Goal: Task Accomplishment & Management: Manage account settings

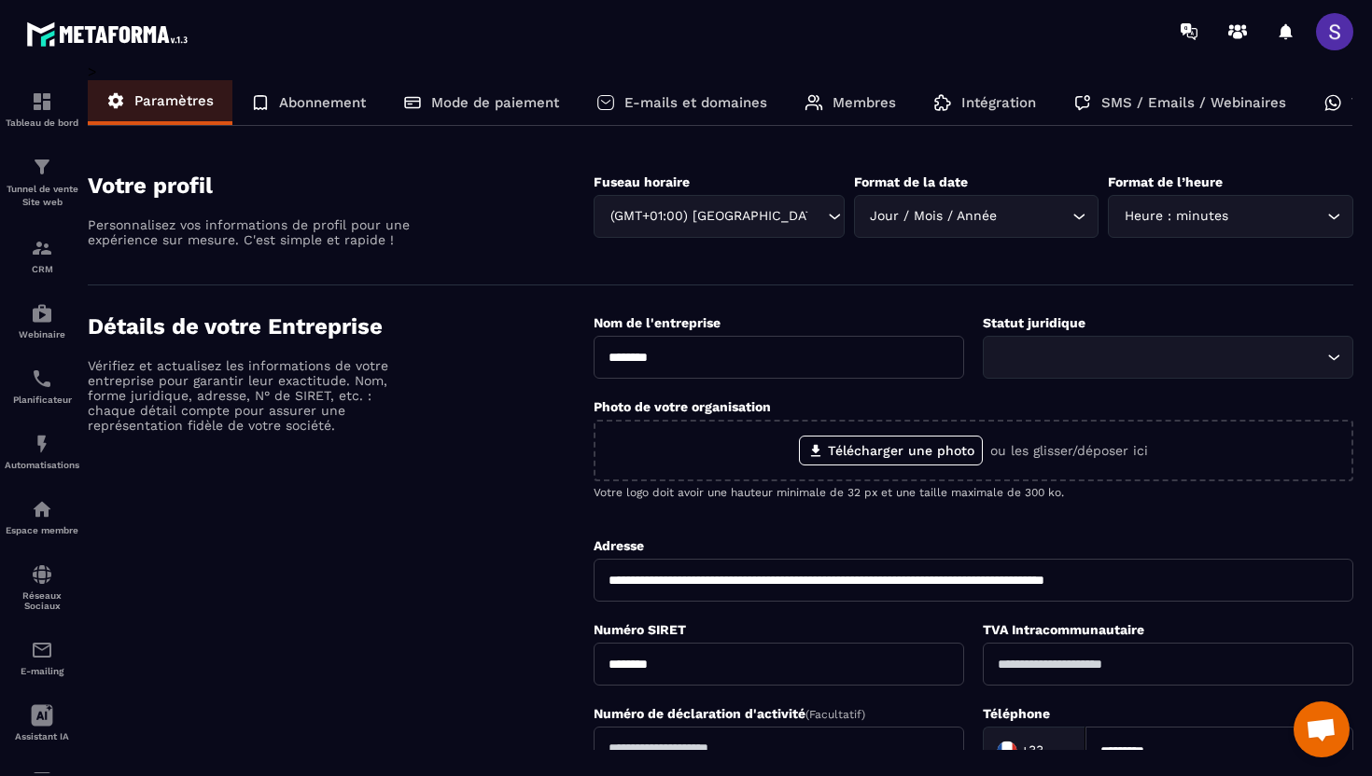
click at [1330, 29] on span at bounding box center [1334, 31] width 37 height 37
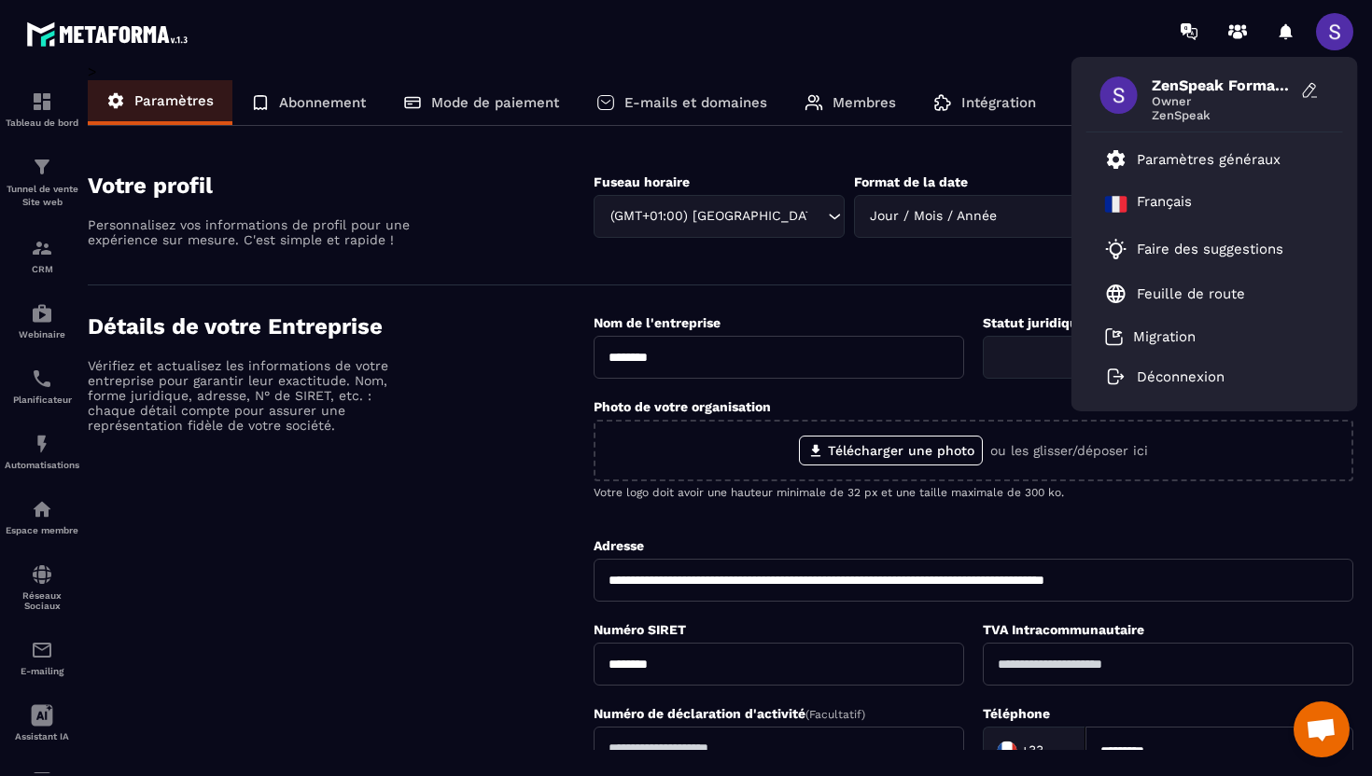
click at [504, 569] on div "Détails de votre Entreprise Vérifiez et actualisez les informations de votre en…" at bounding box center [341, 625] width 506 height 623
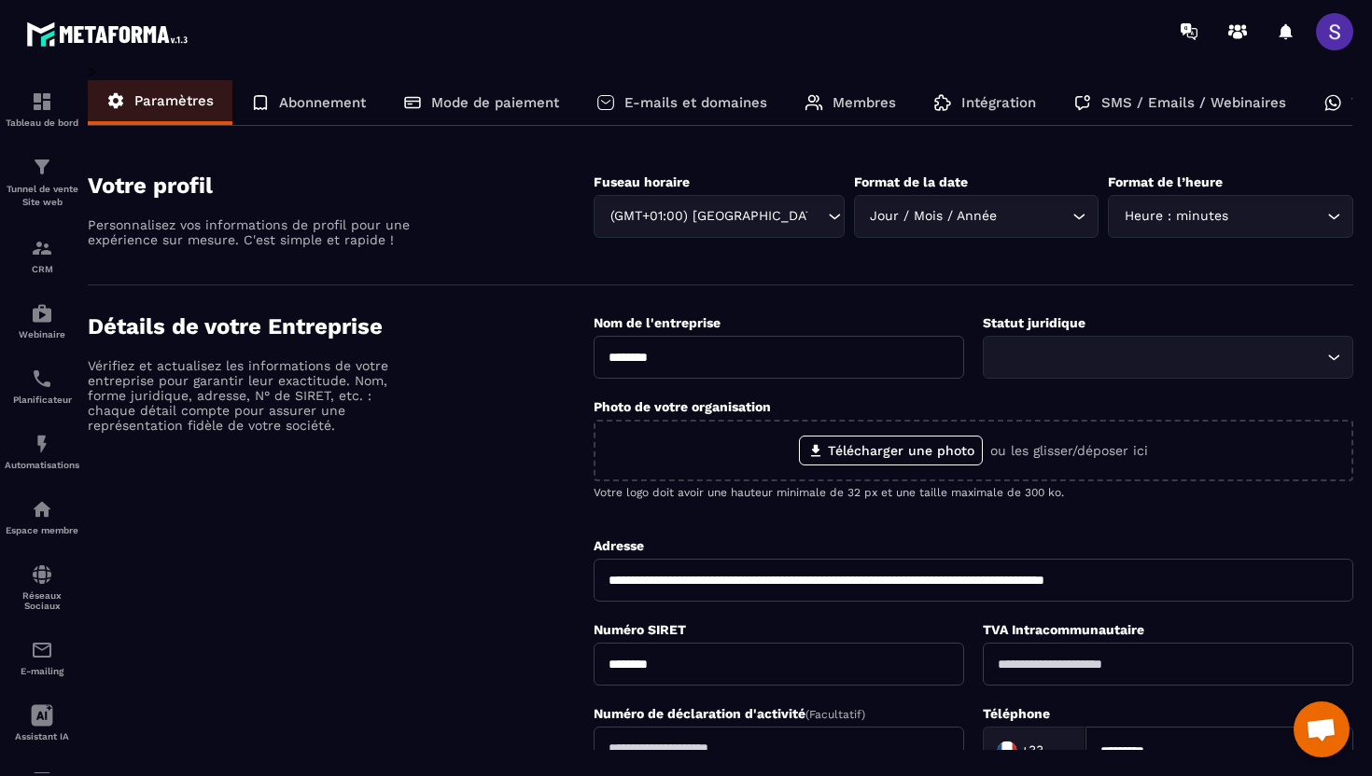
scroll to position [574, 0]
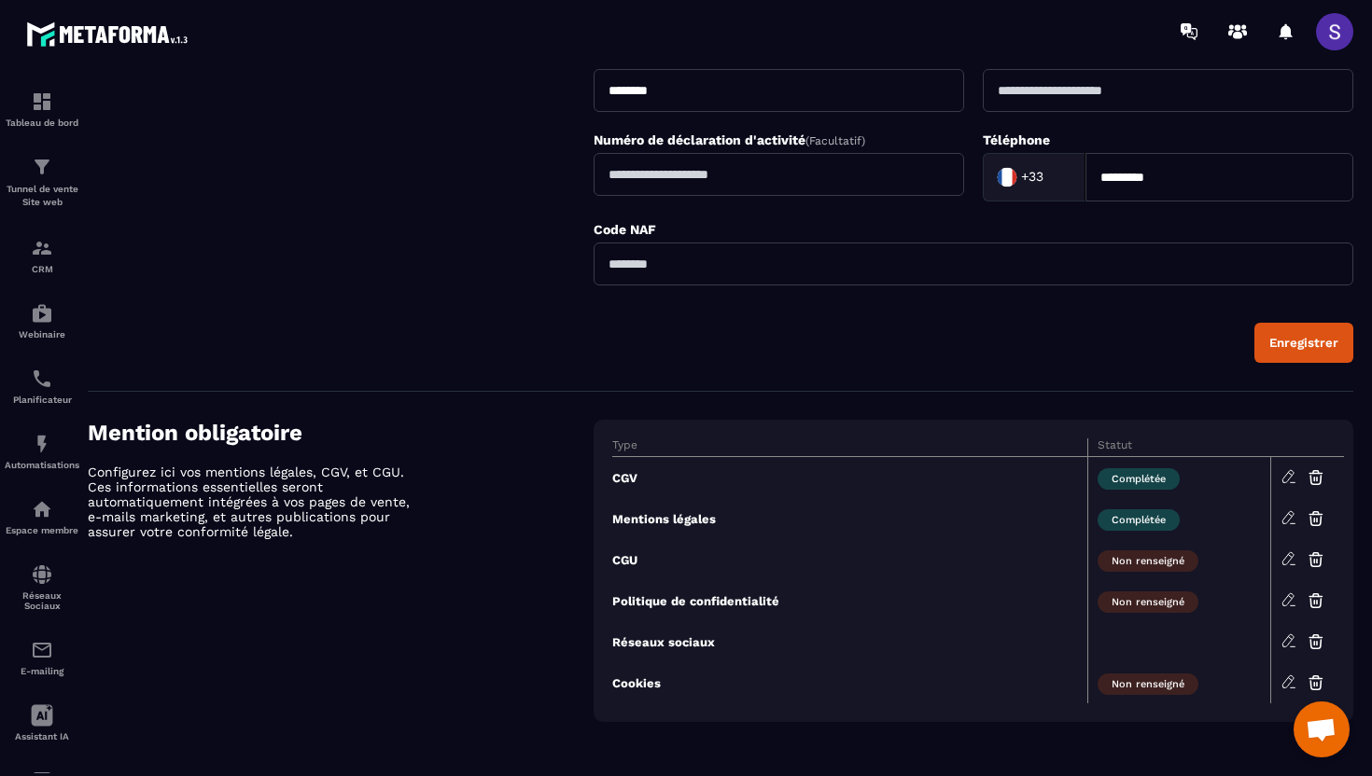
click at [1287, 516] on icon at bounding box center [1288, 518] width 17 height 17
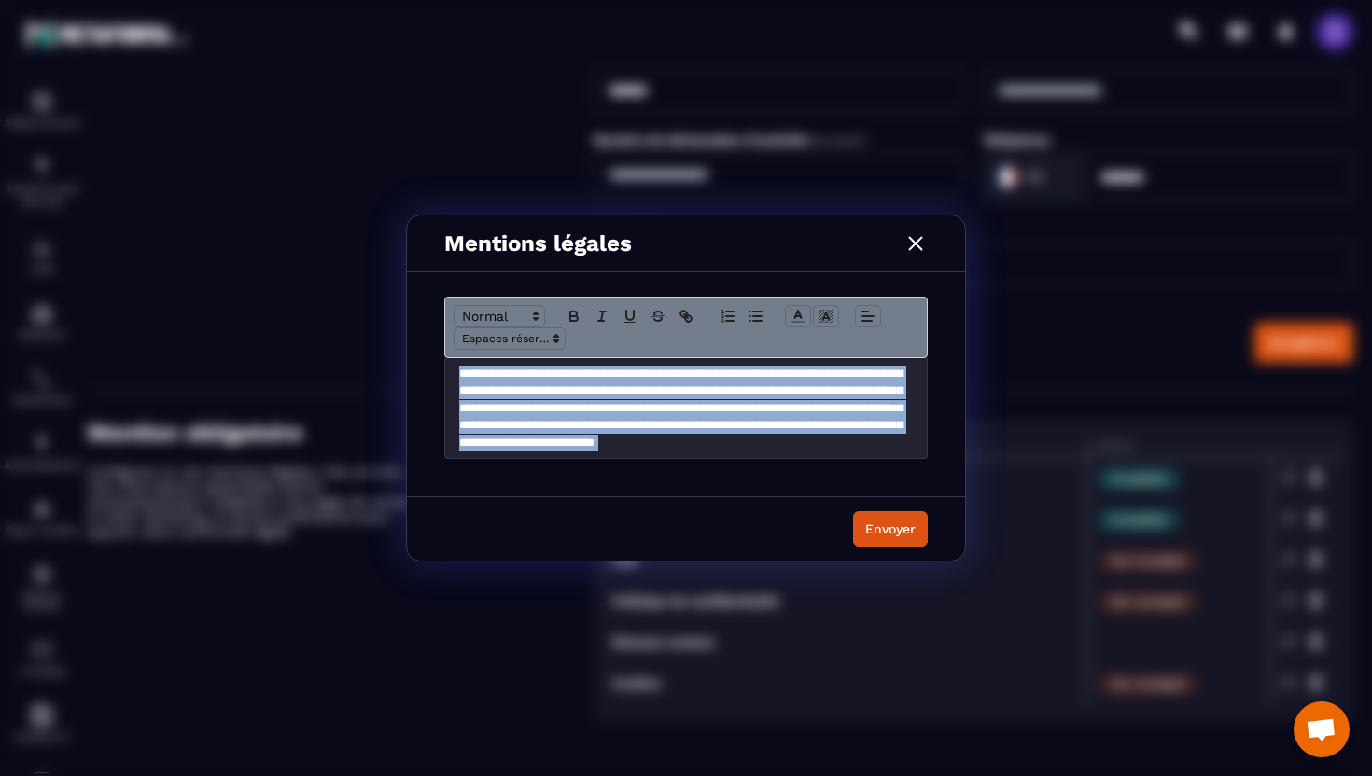
scroll to position [2290, 0]
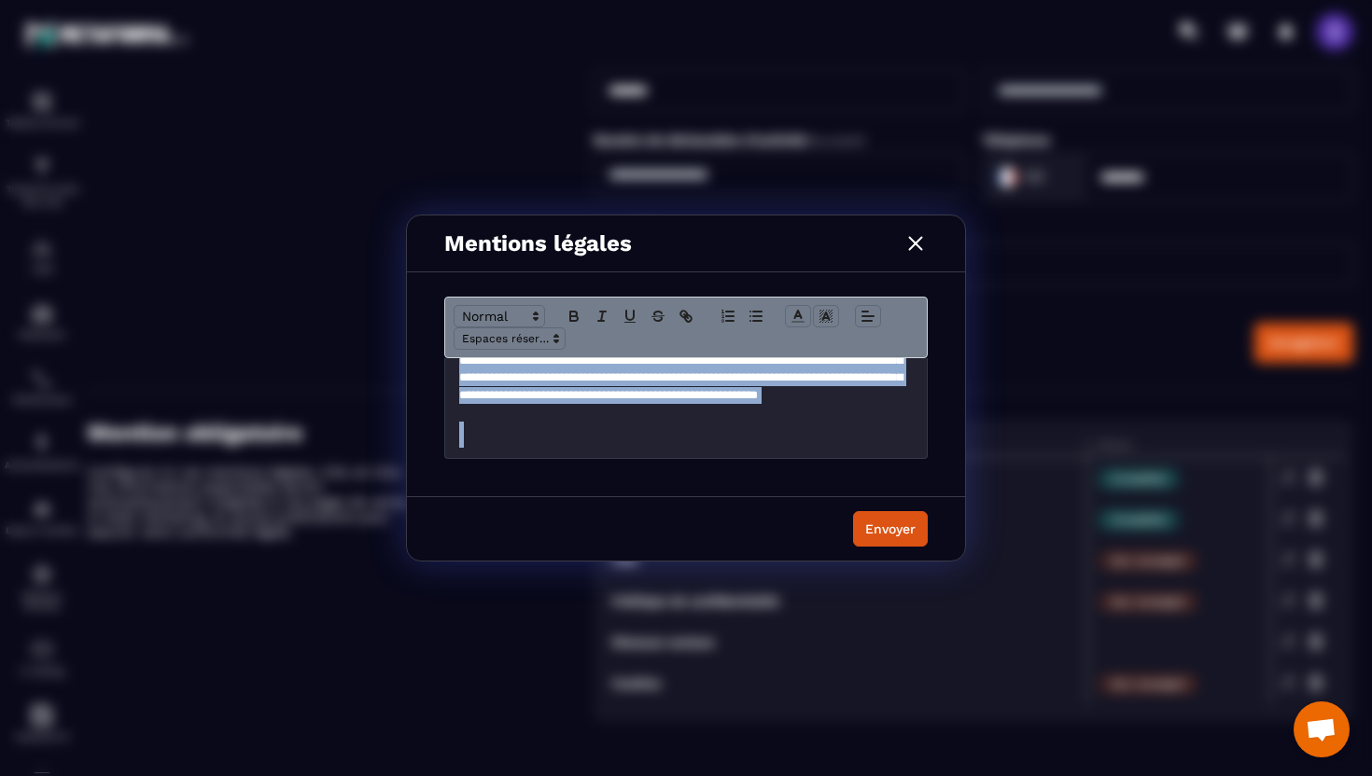
drag, startPoint x: 453, startPoint y: 389, endPoint x: 815, endPoint y: 557, distance: 399.1
click at [815, 557] on div "**********" at bounding box center [686, 388] width 558 height 345
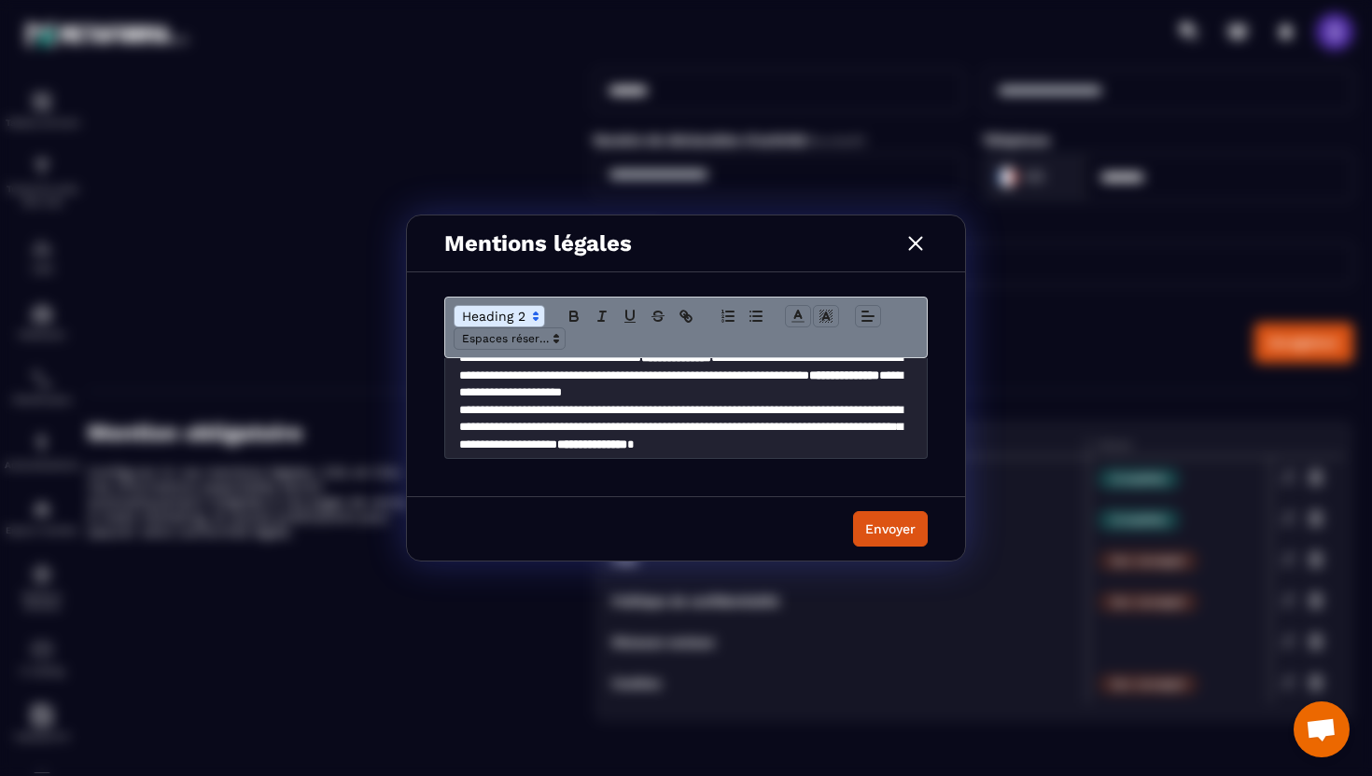
scroll to position [1239, 0]
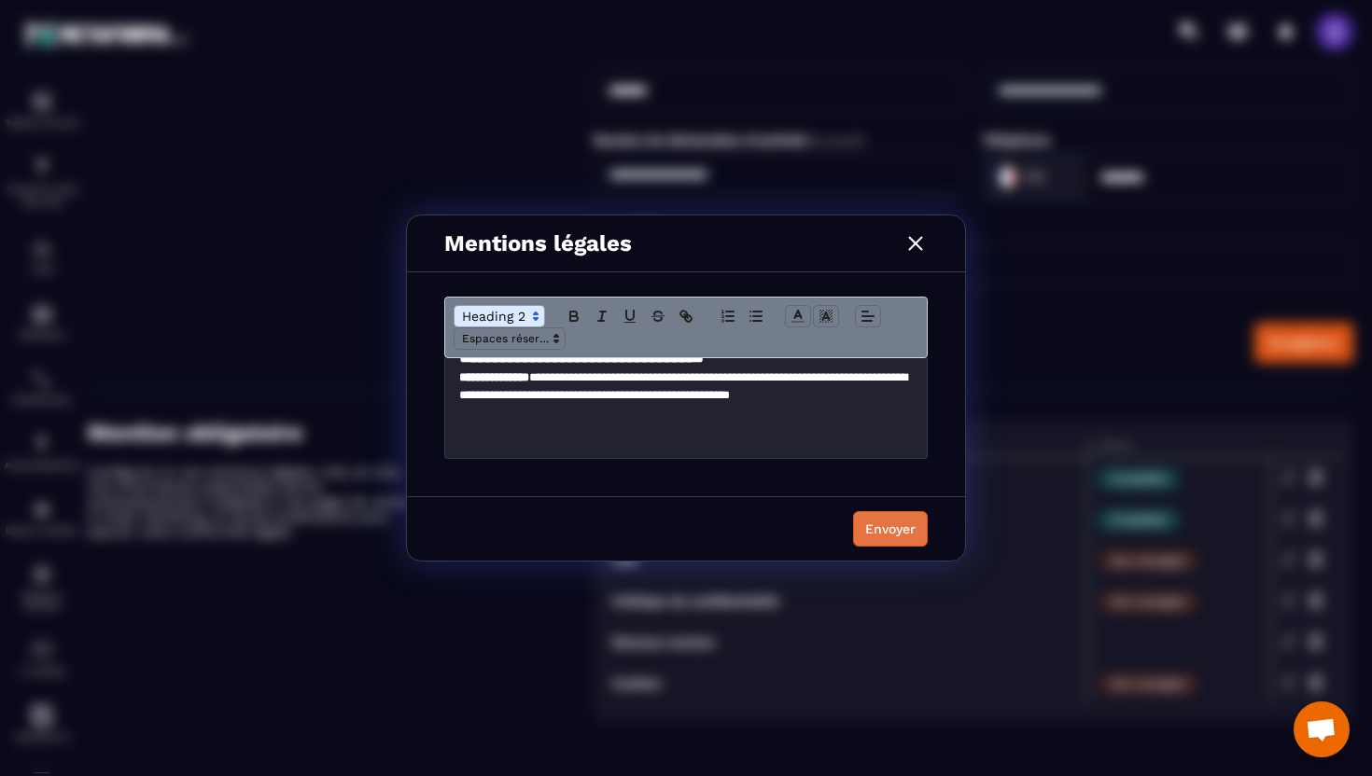
click at [893, 538] on button "Envoyer" at bounding box center [890, 528] width 75 height 35
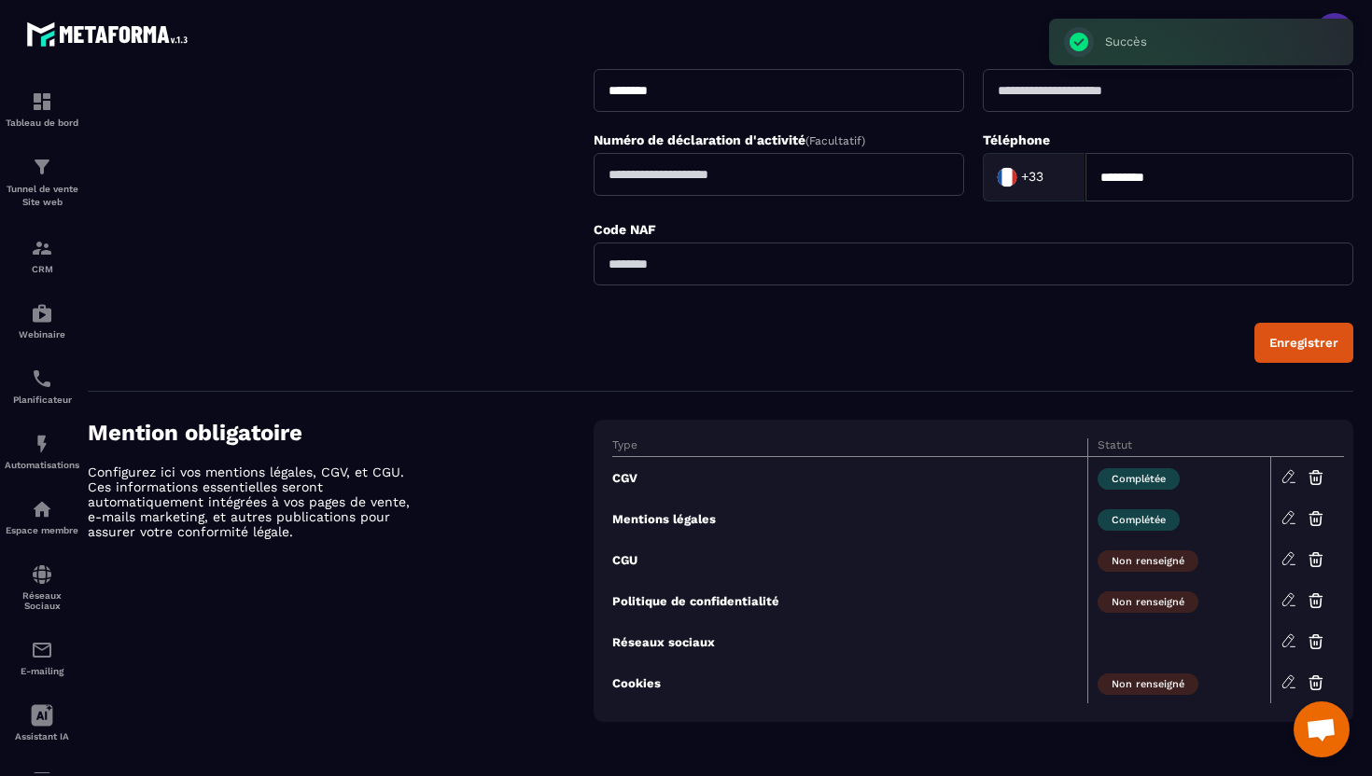
click at [1288, 561] on icon at bounding box center [1287, 558] width 11 height 12
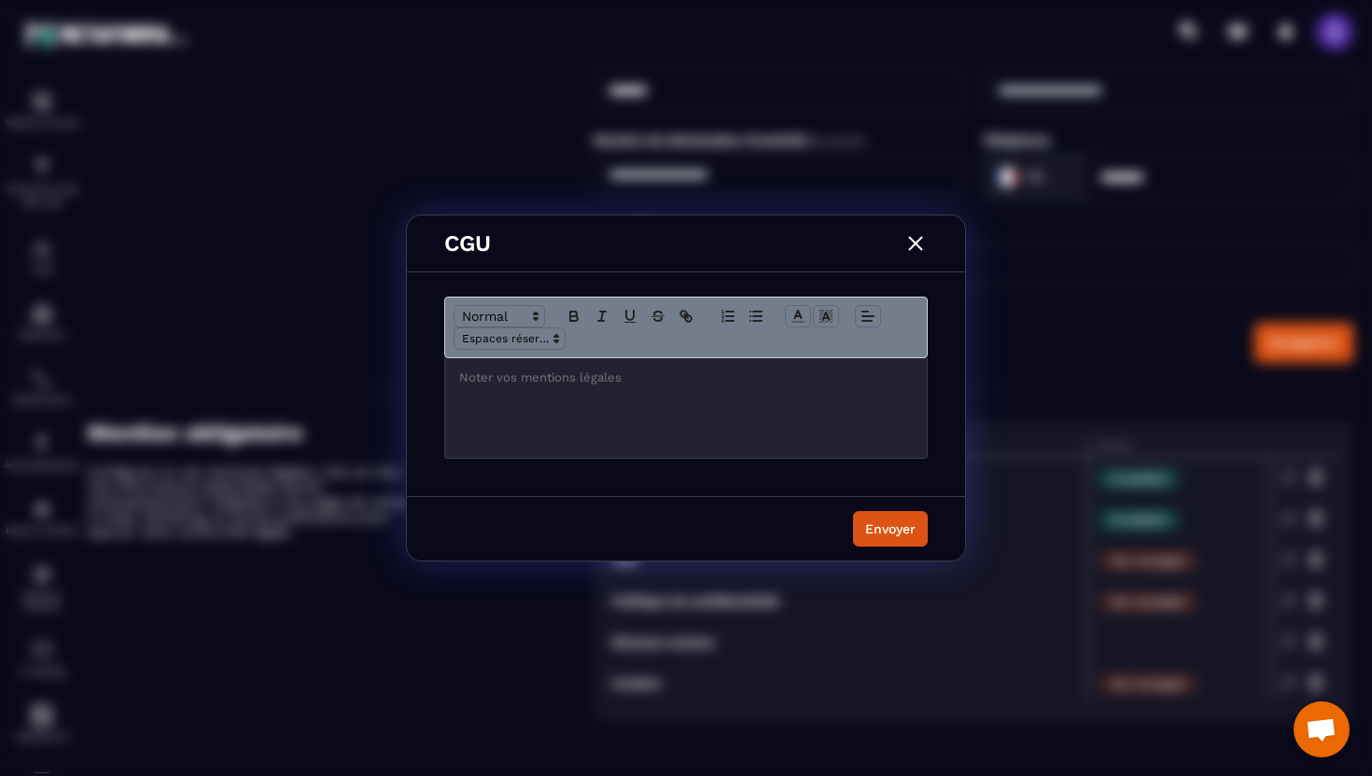
click at [585, 425] on div "Modal window" at bounding box center [686, 408] width 482 height 100
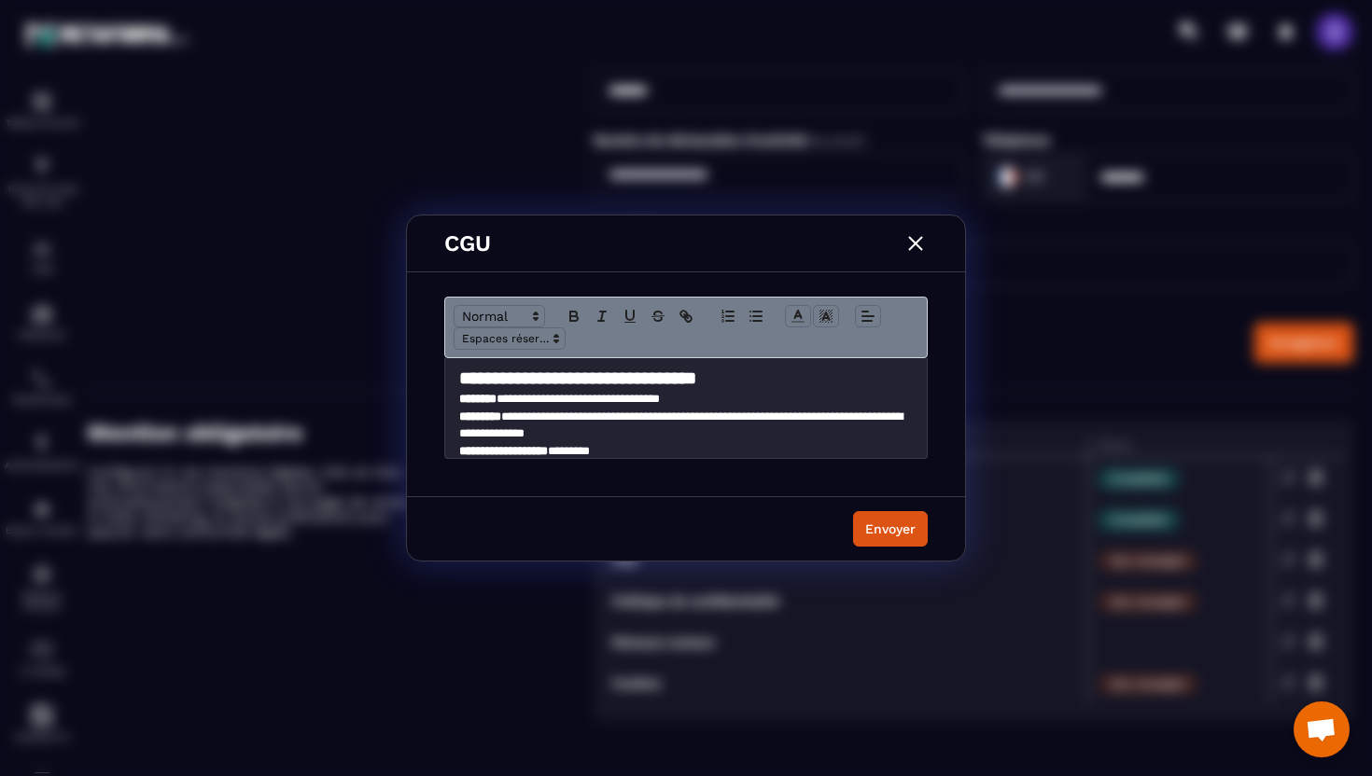
scroll to position [0, 0]
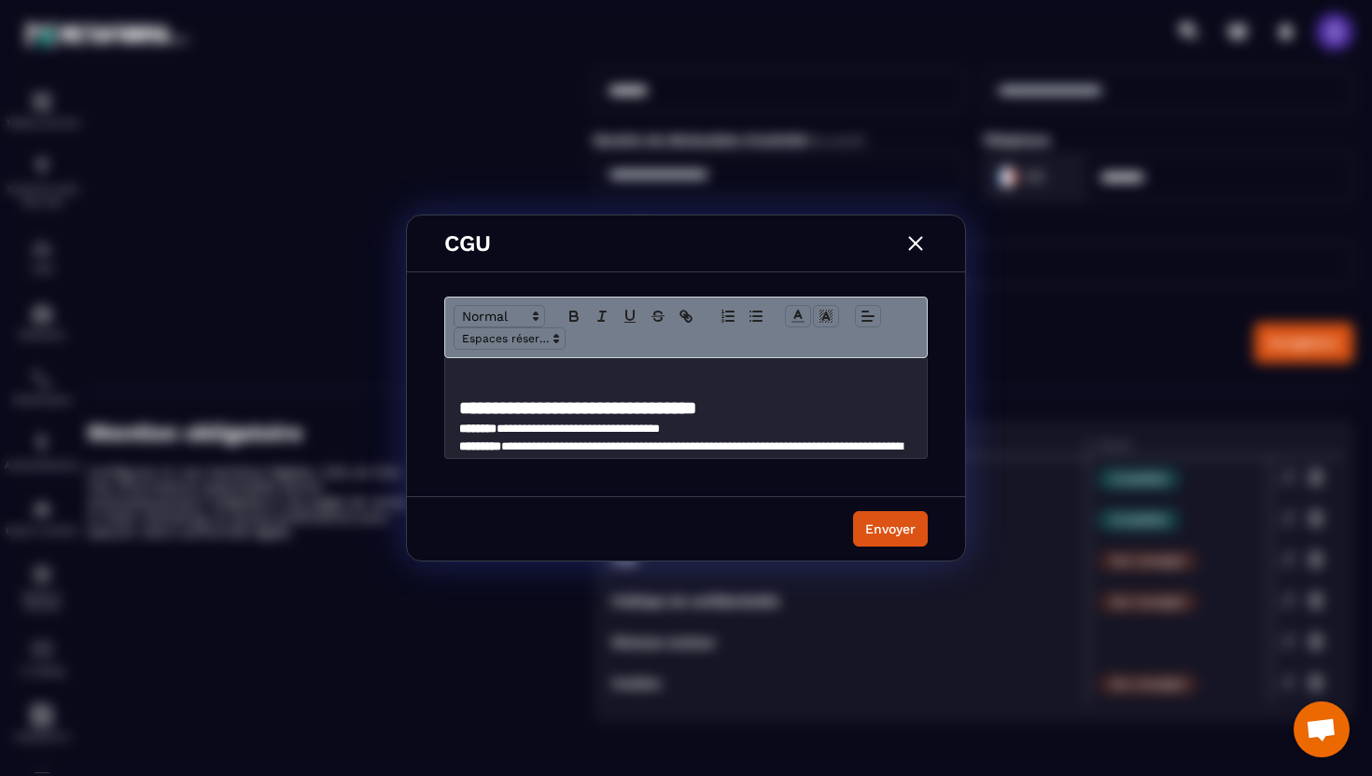
click at [462, 415] on strong "**********" at bounding box center [577, 408] width 237 height 18
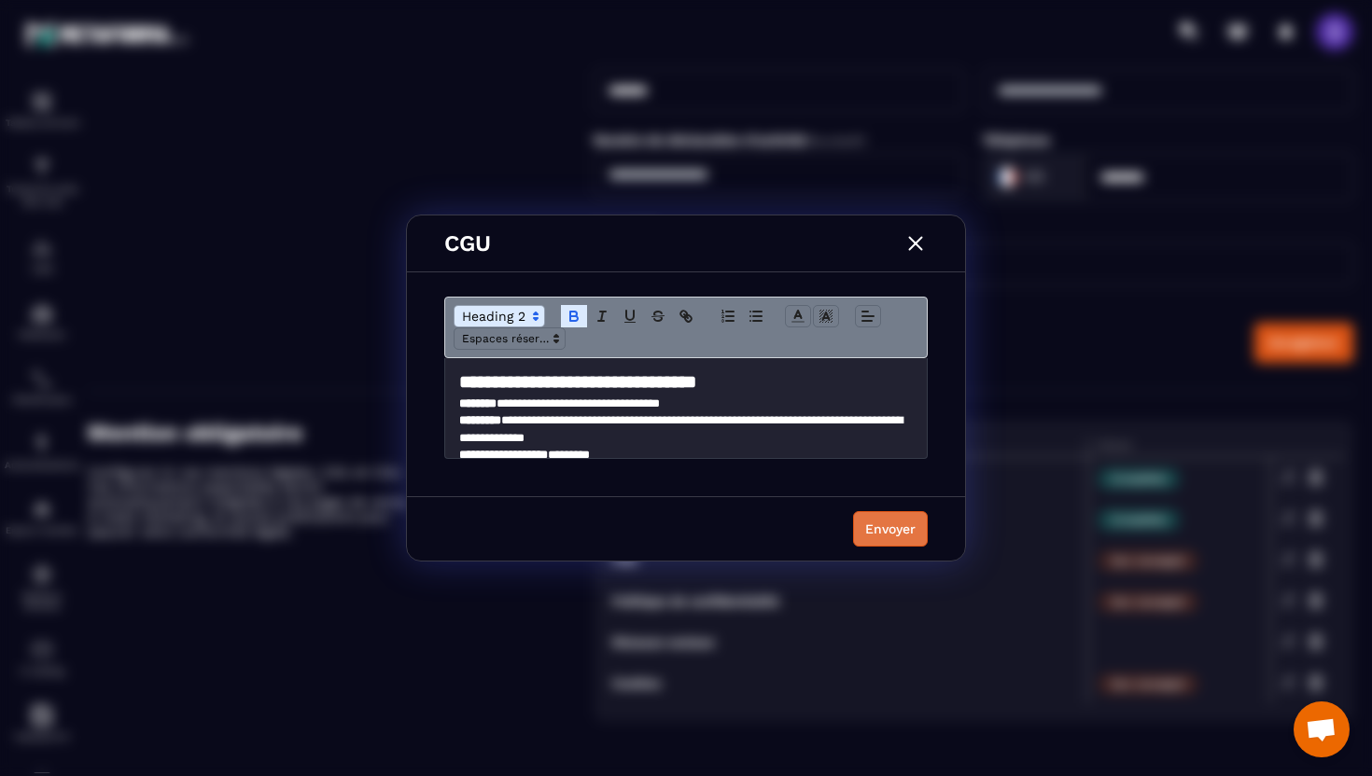
click at [879, 525] on div "Envoyer" at bounding box center [890, 529] width 50 height 19
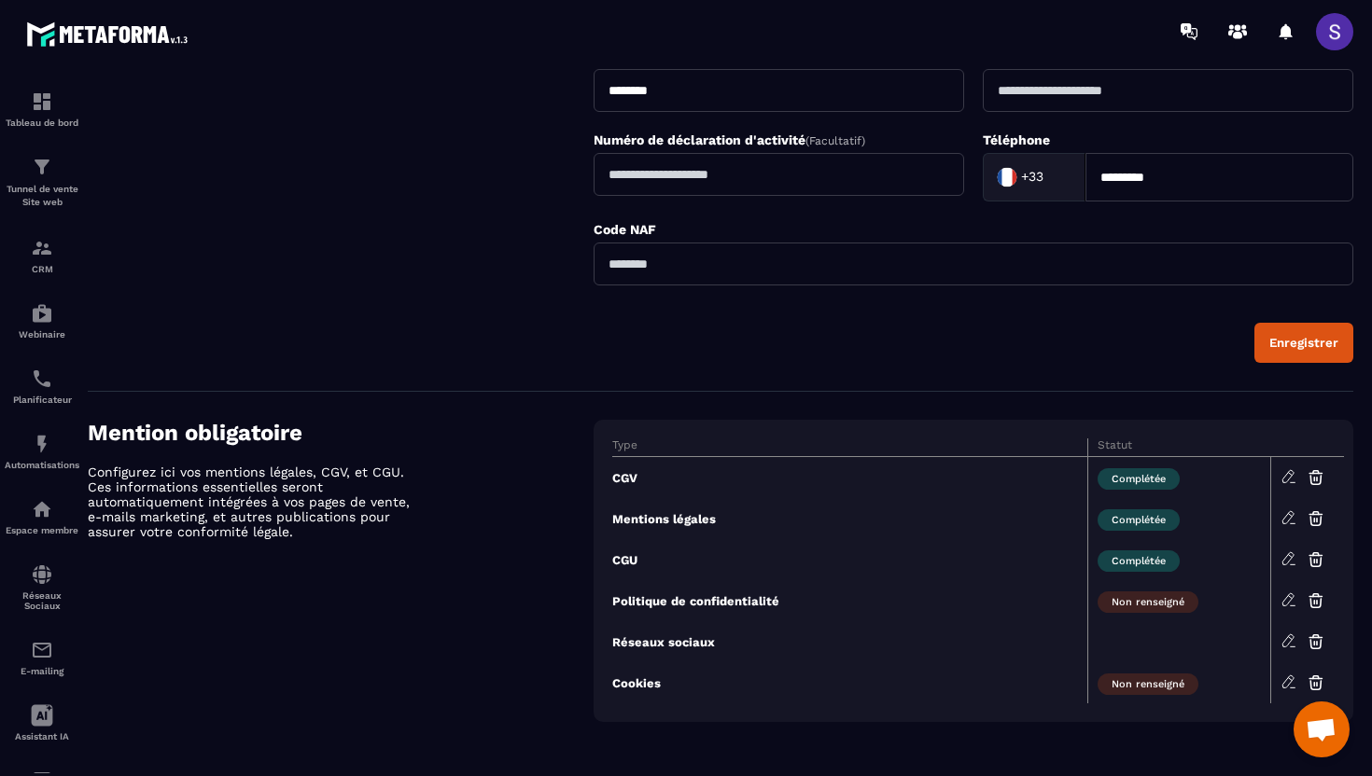
click at [1289, 603] on icon at bounding box center [1287, 600] width 11 height 12
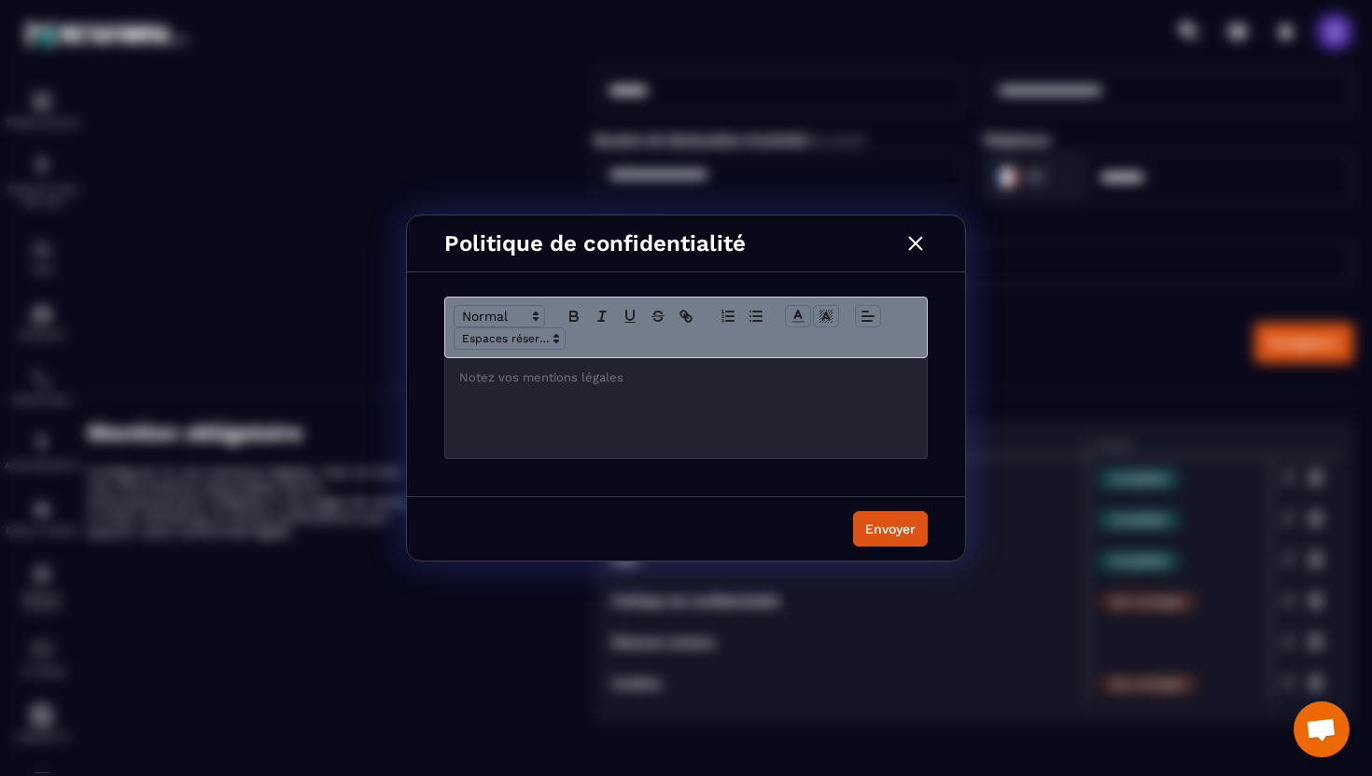
click at [629, 400] on div "Modal window" at bounding box center [686, 408] width 482 height 100
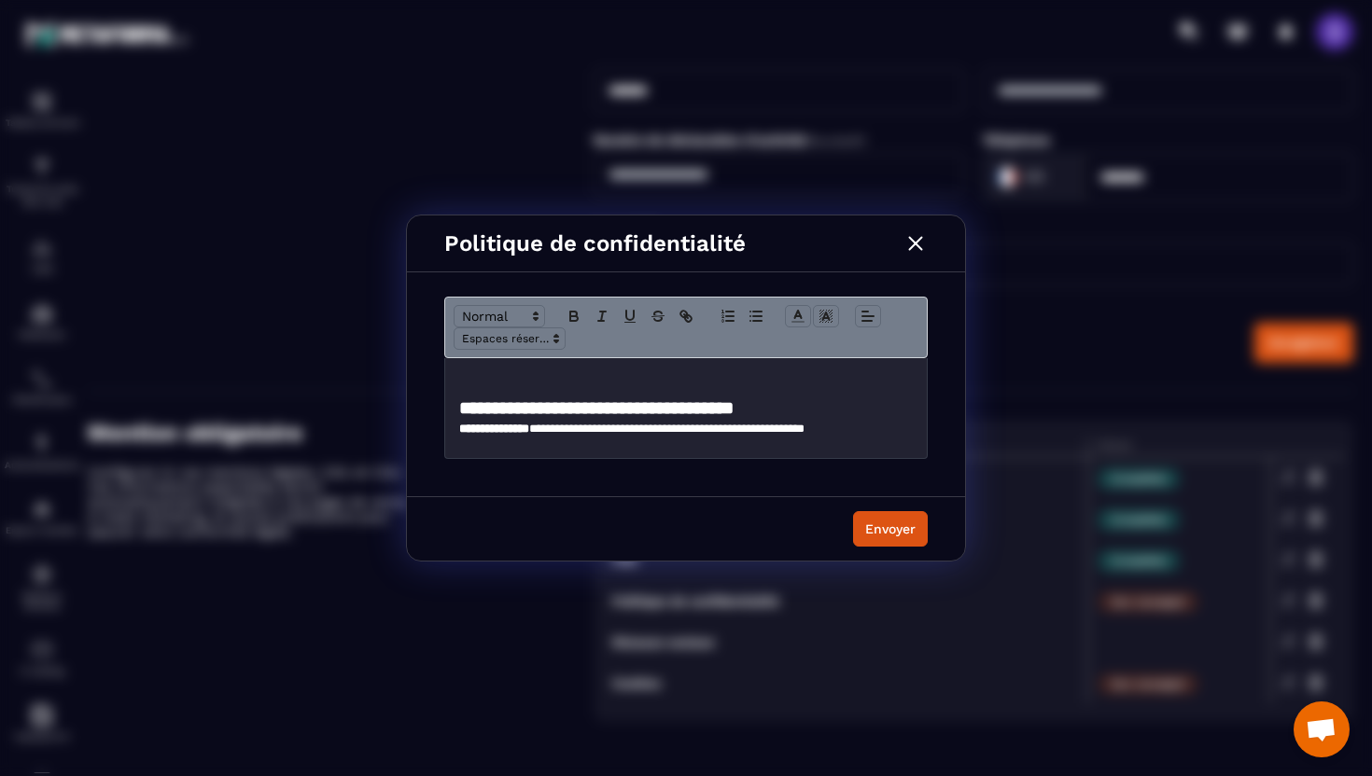
click at [459, 409] on strong "**********" at bounding box center [596, 408] width 274 height 18
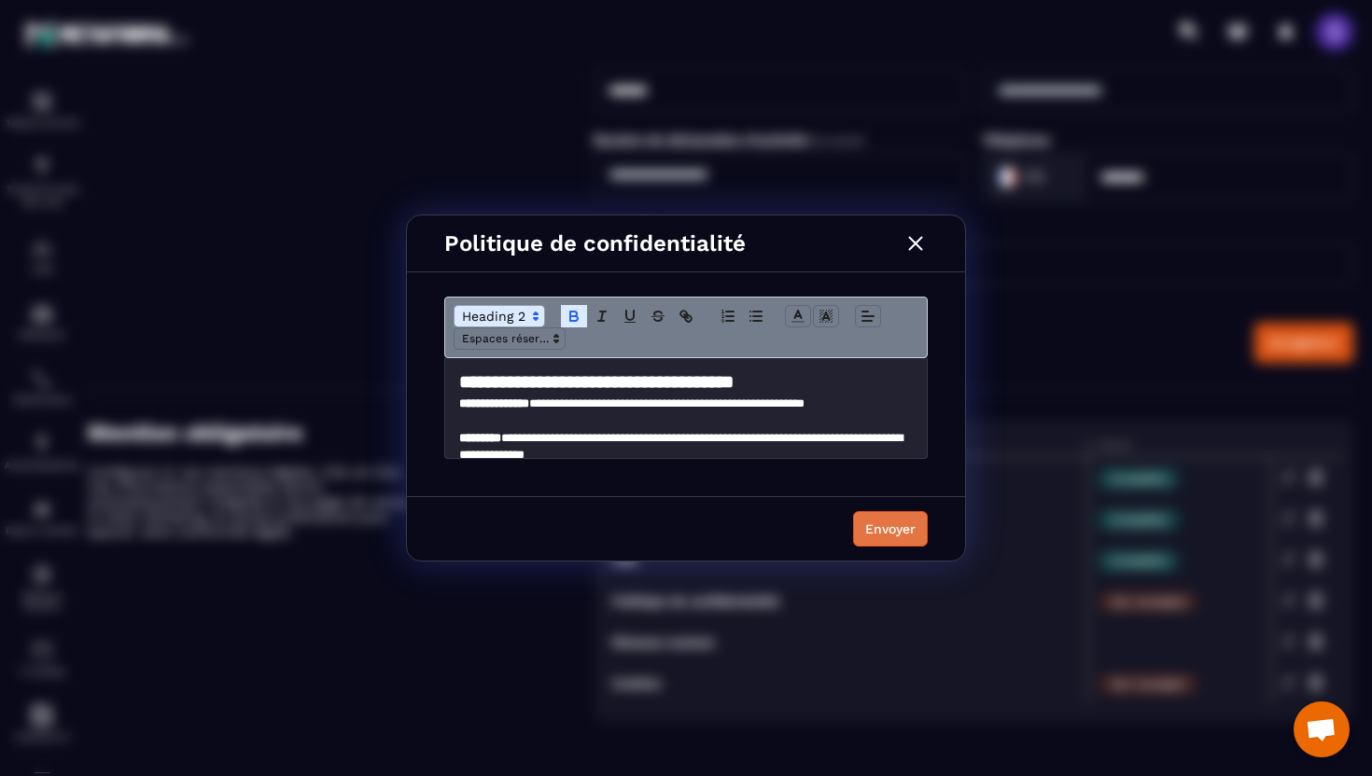
click at [884, 538] on button "Envoyer" at bounding box center [890, 528] width 75 height 35
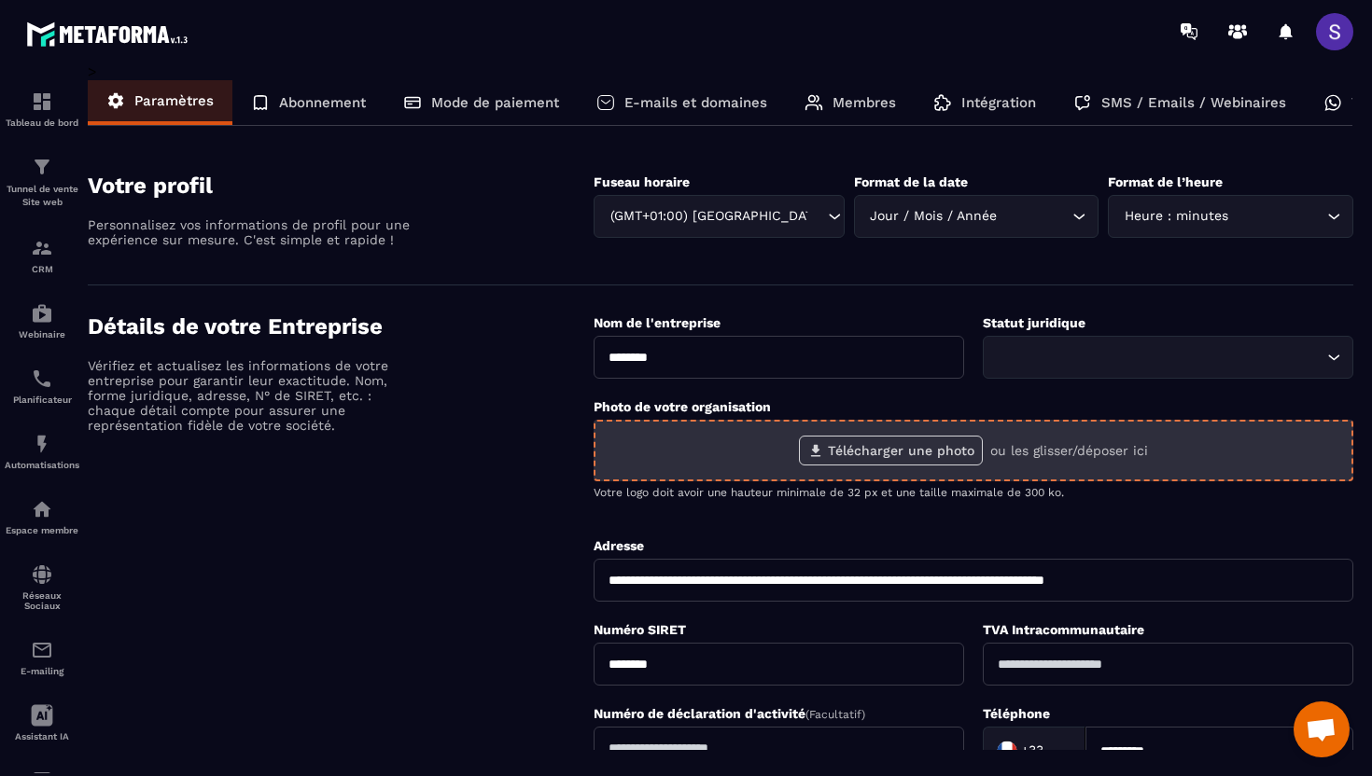
click at [893, 454] on label "Télécharger une photo" at bounding box center [891, 451] width 184 height 30
click at [0, 0] on input "Télécharger une photo" at bounding box center [0, 0] width 0 height 0
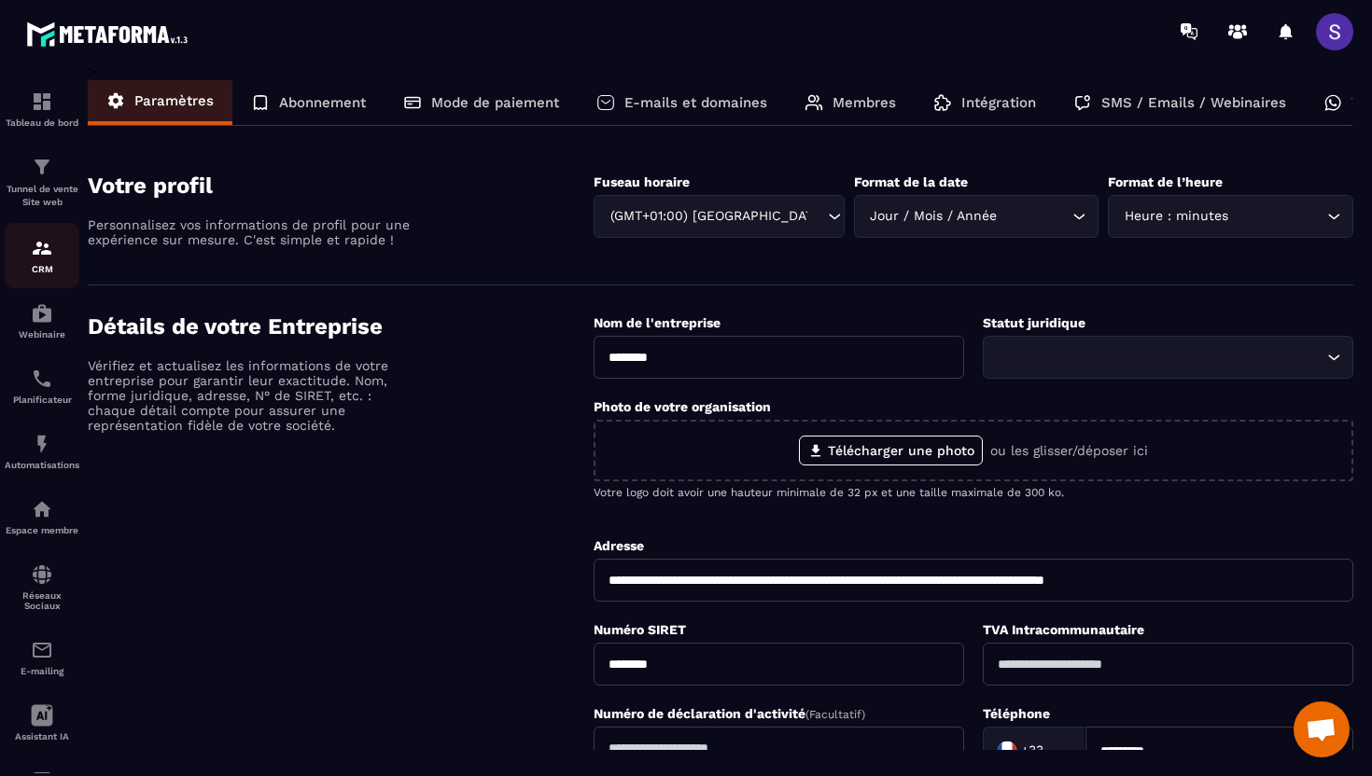
click at [47, 272] on p "CRM" at bounding box center [42, 269] width 75 height 10
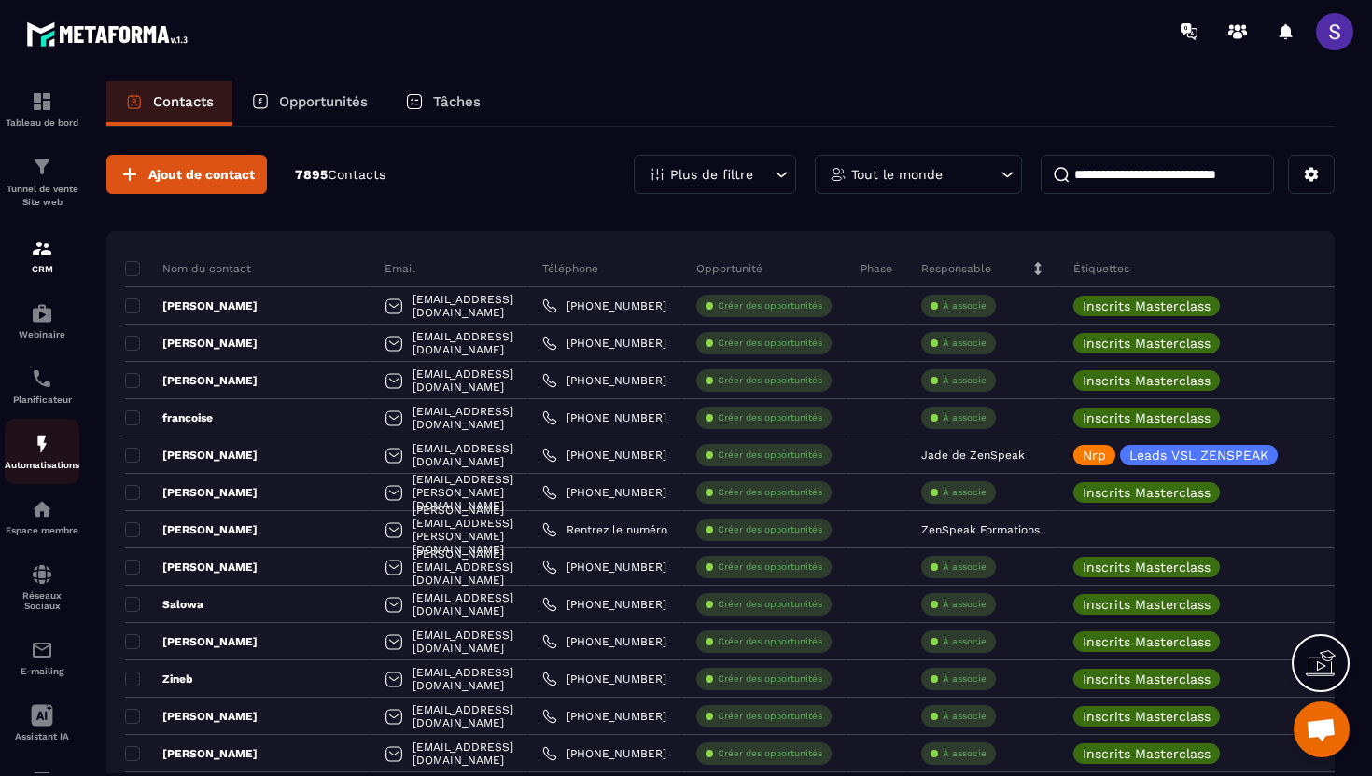
click at [48, 454] on img at bounding box center [42, 444] width 22 height 22
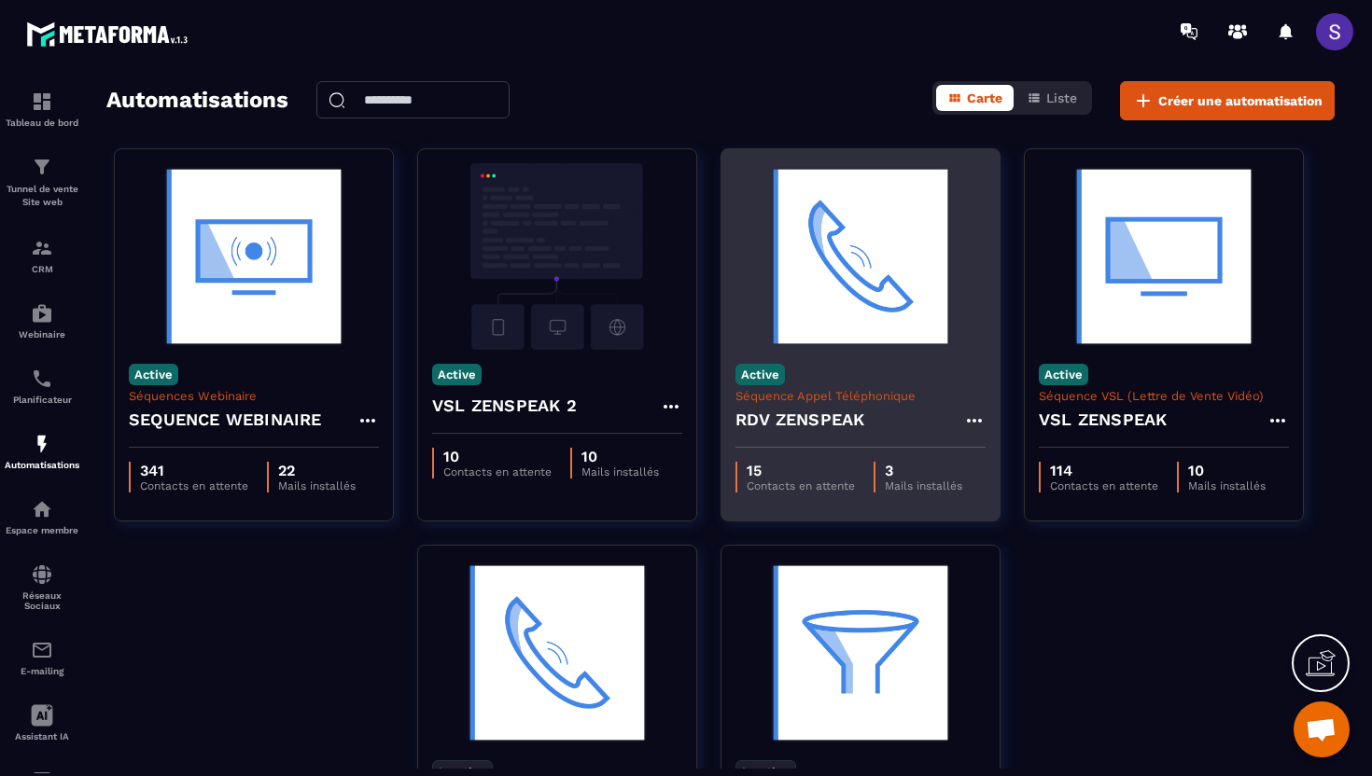
click at [833, 412] on h4 "RDV ZENSPEAK" at bounding box center [799, 420] width 129 height 26
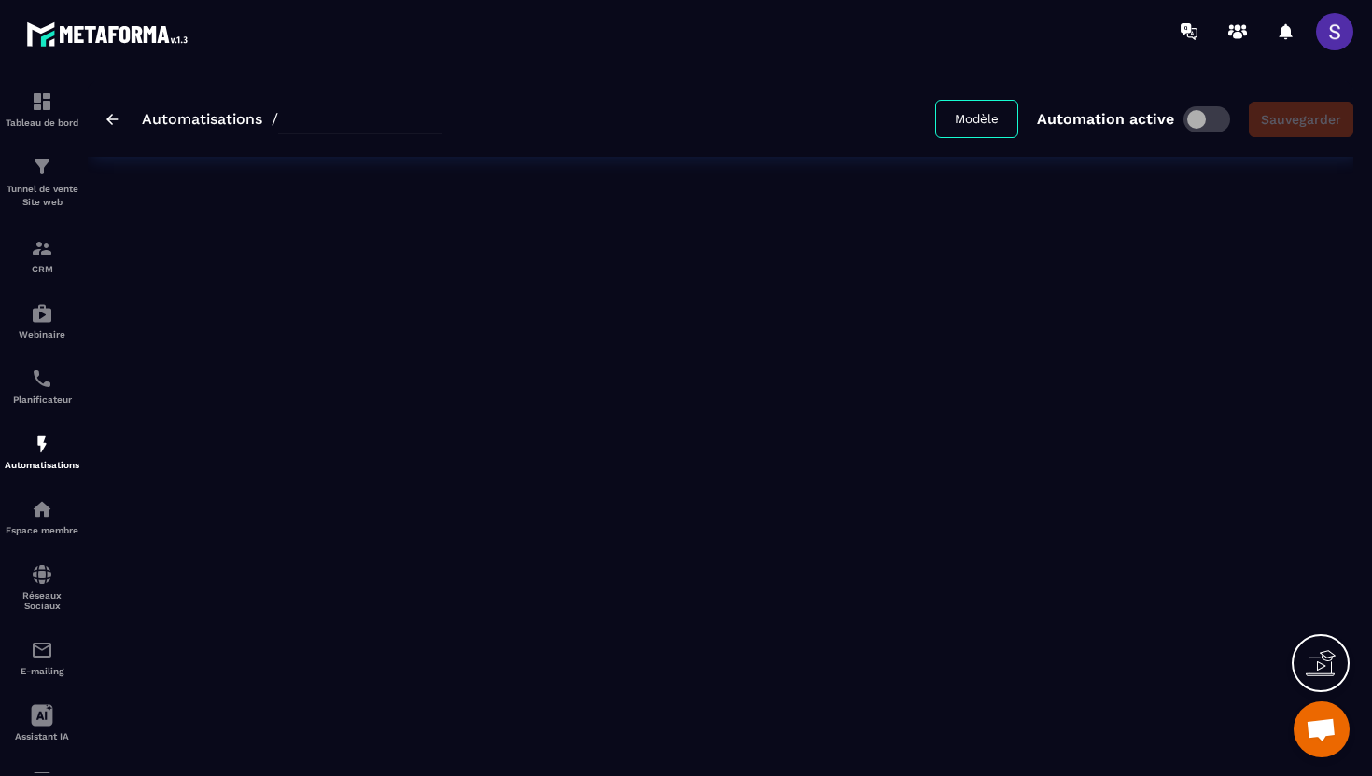
type input "**********"
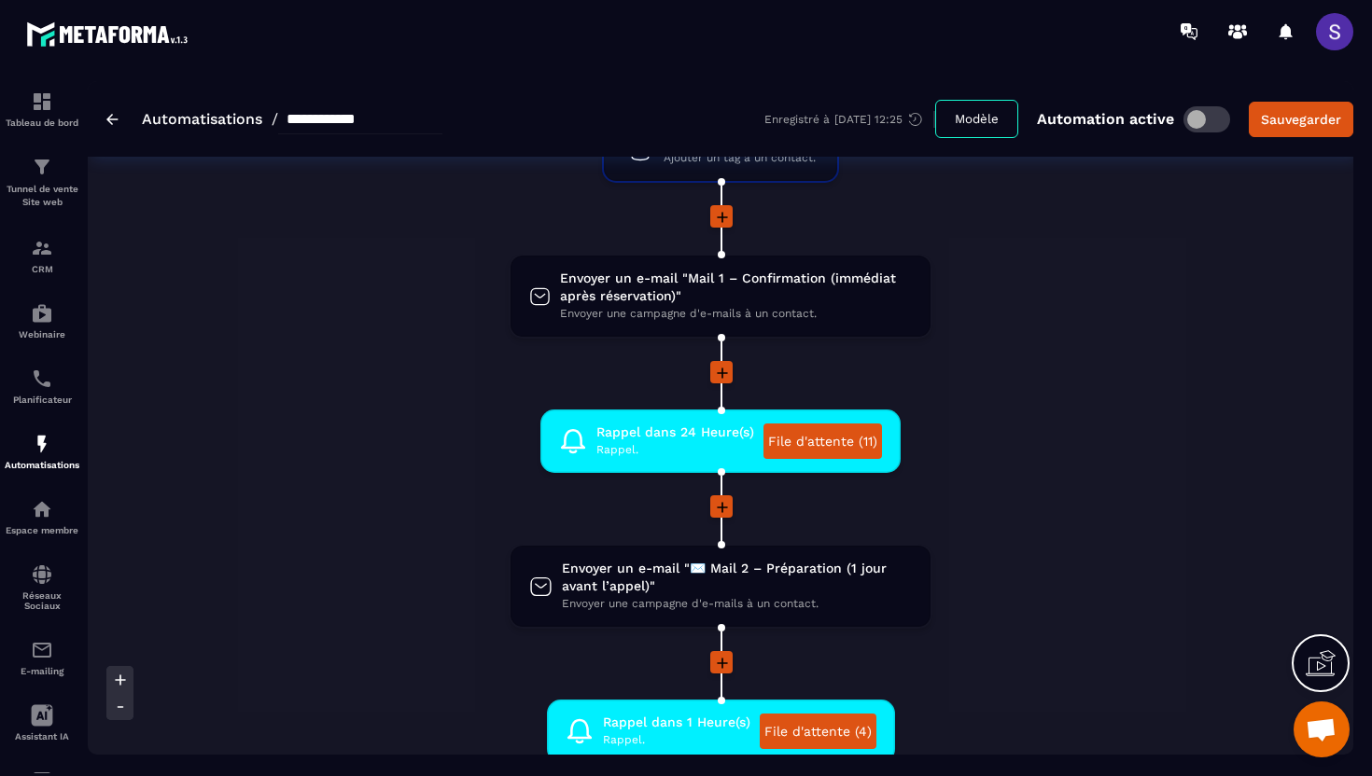
scroll to position [419, 0]
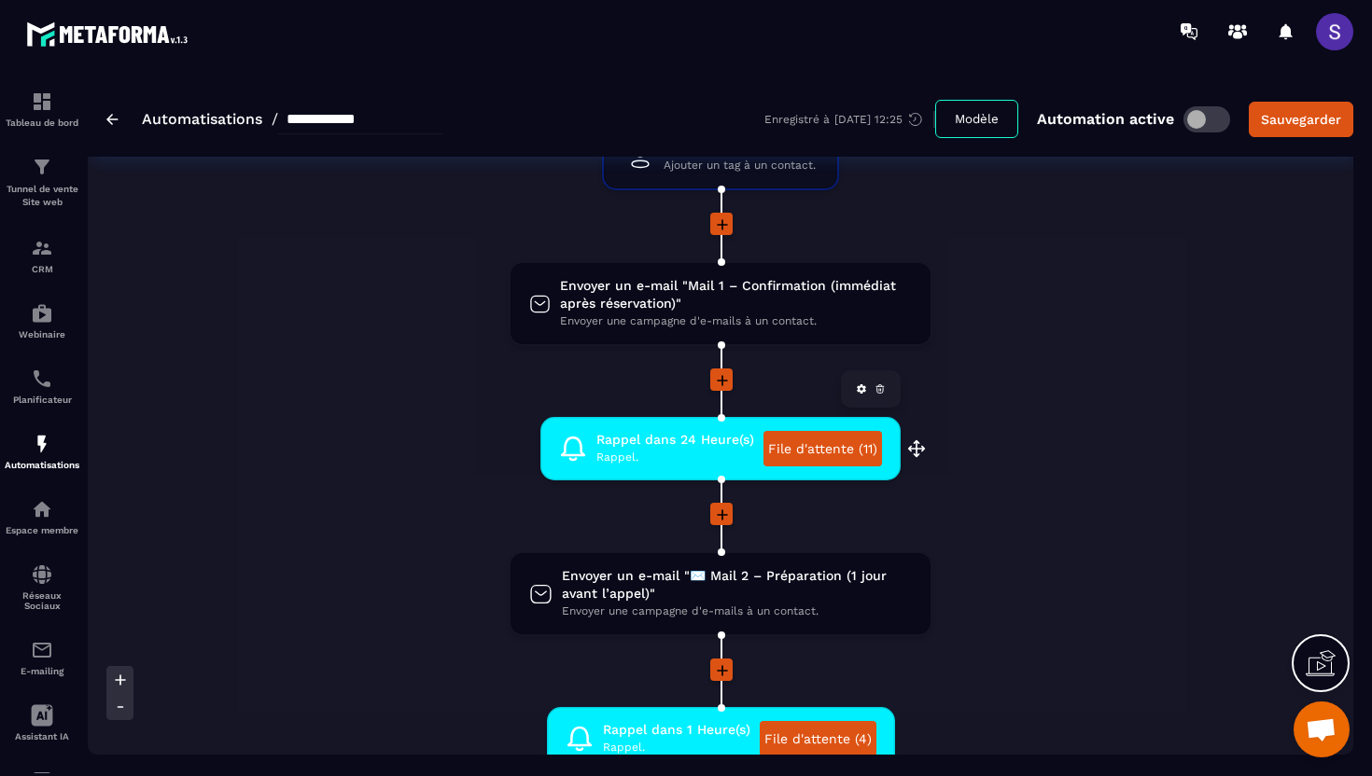
click at [790, 445] on link "File d'attente (11)" at bounding box center [822, 448] width 119 height 35
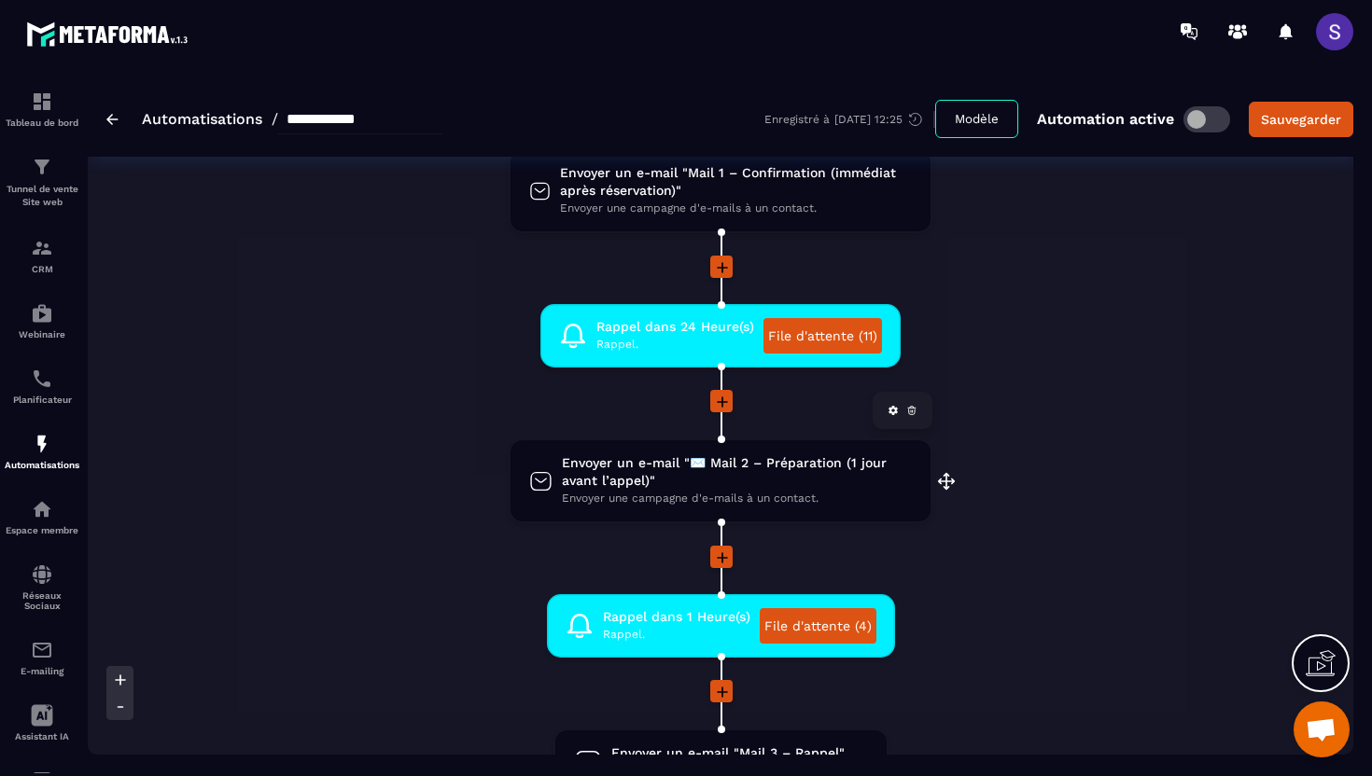
scroll to position [767, 0]
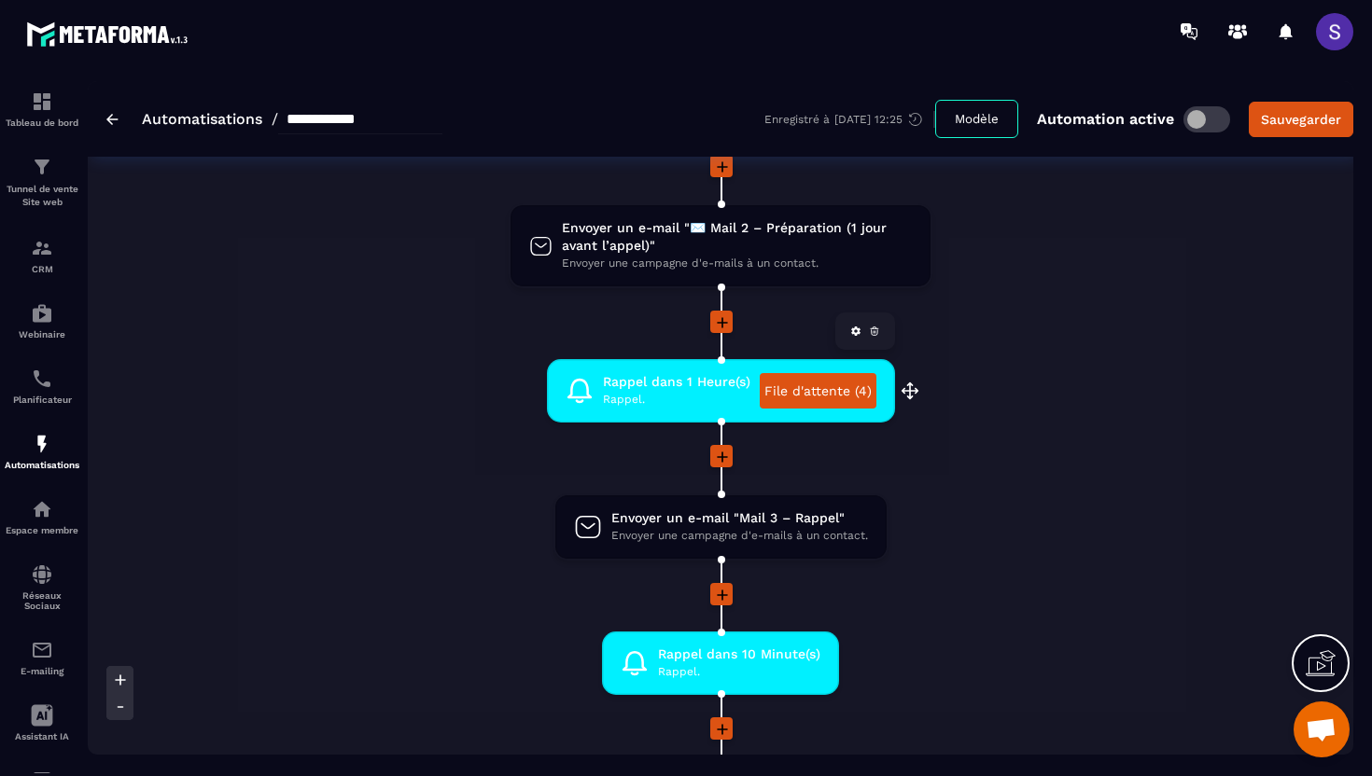
click at [827, 390] on link "File d'attente (4)" at bounding box center [818, 390] width 117 height 35
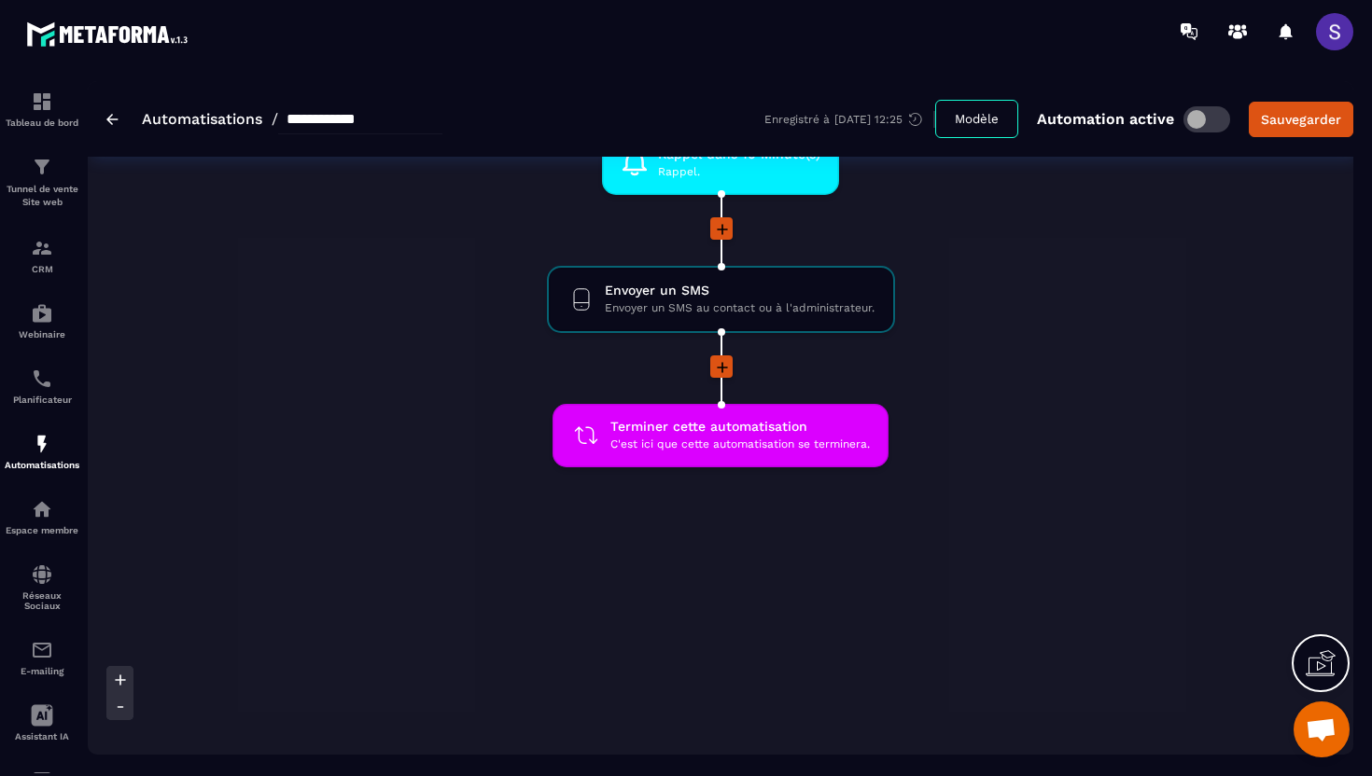
scroll to position [0, 0]
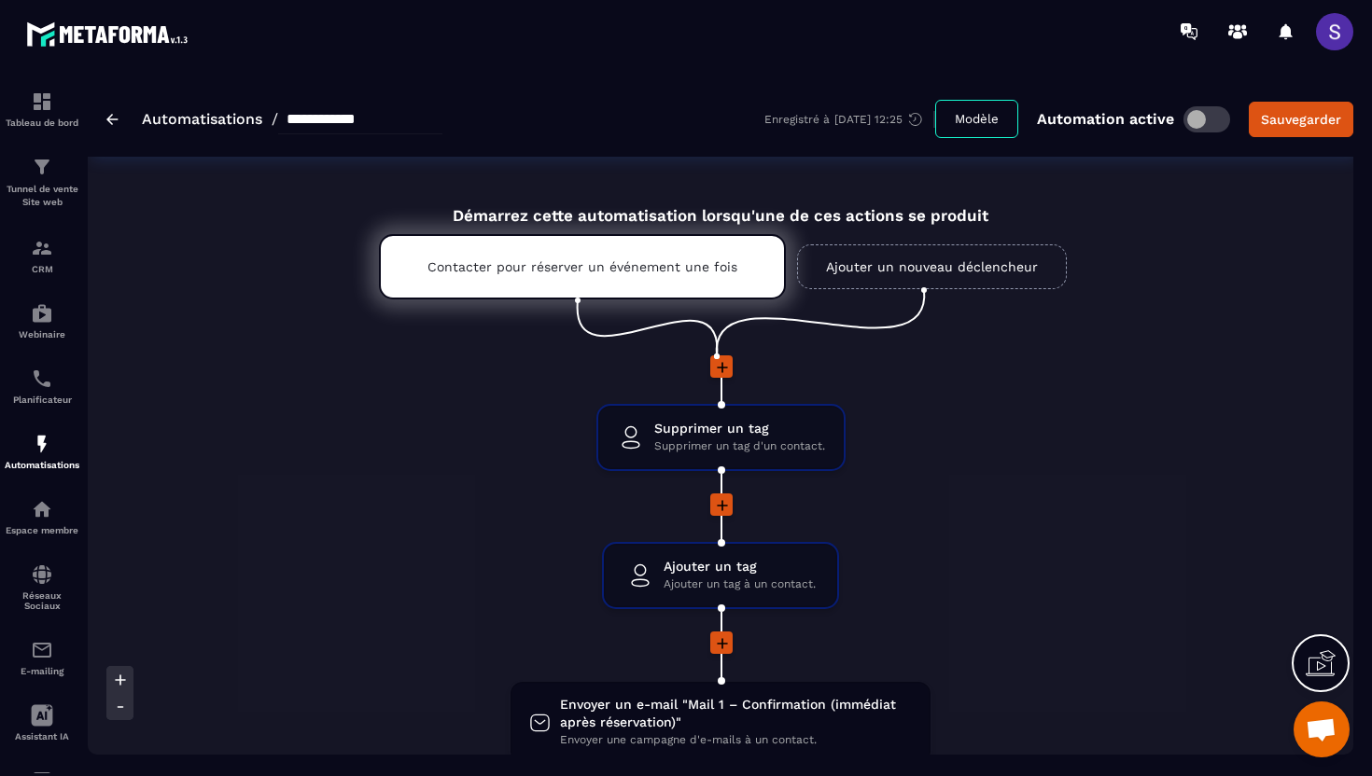
click at [116, 119] on img at bounding box center [112, 119] width 12 height 11
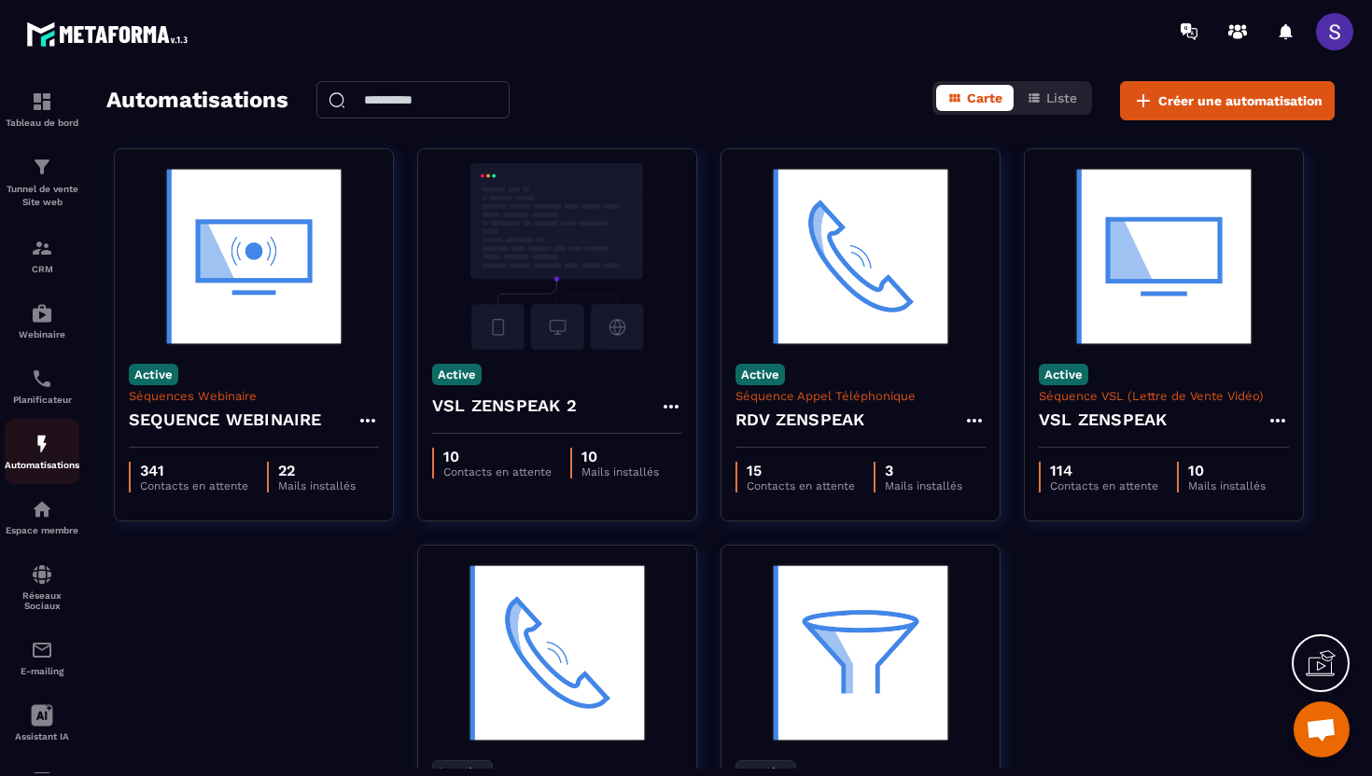
click at [39, 455] on img at bounding box center [42, 444] width 22 height 22
click at [39, 264] on div "CRM" at bounding box center [42, 255] width 75 height 37
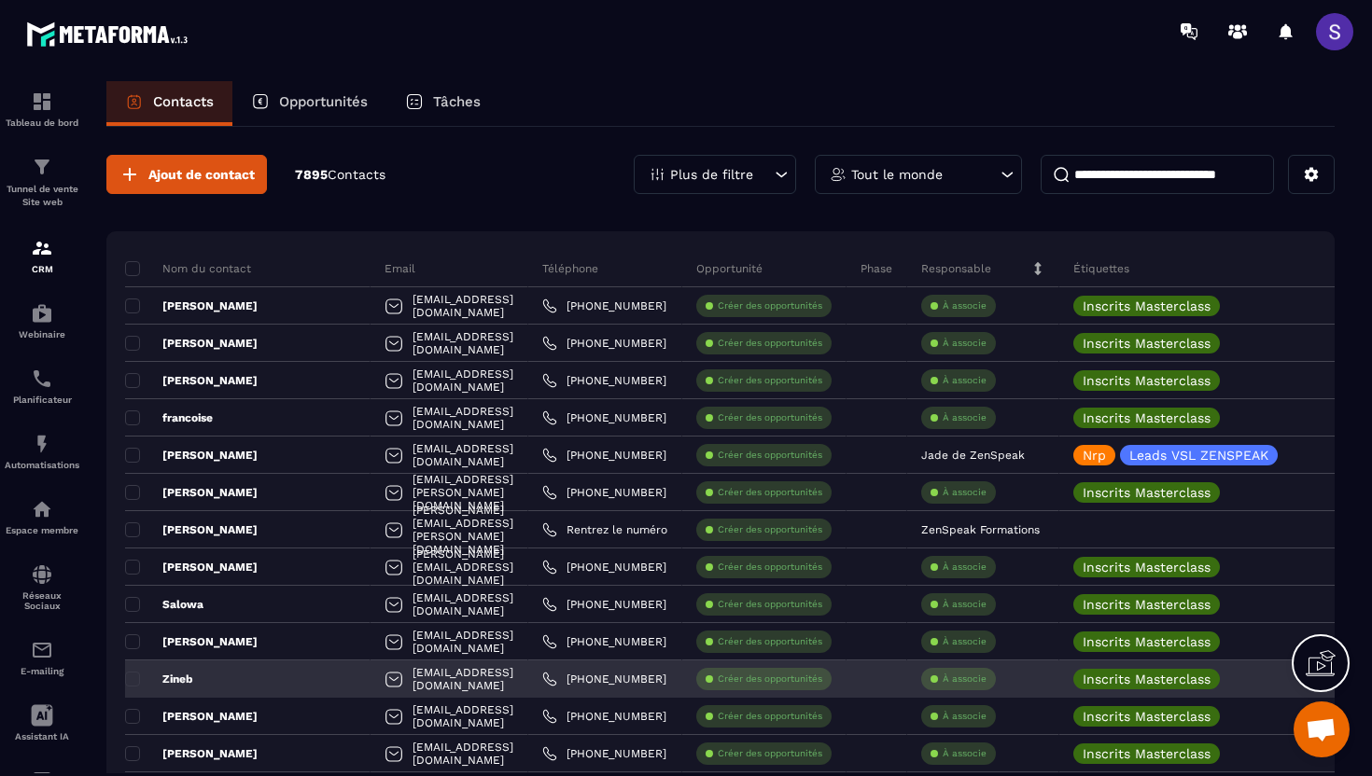
click at [181, 678] on p "Zineb" at bounding box center [159, 679] width 68 height 15
